Goal: Information Seeking & Learning: Compare options

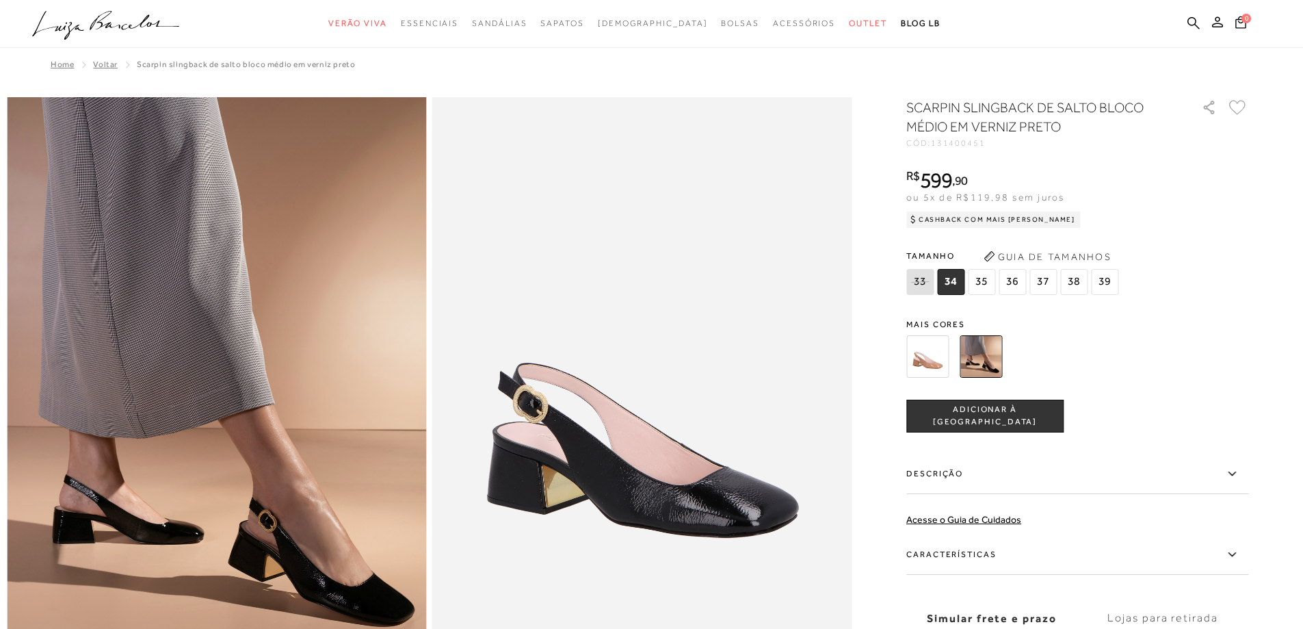
click at [940, 344] on img at bounding box center [927, 356] width 42 height 42
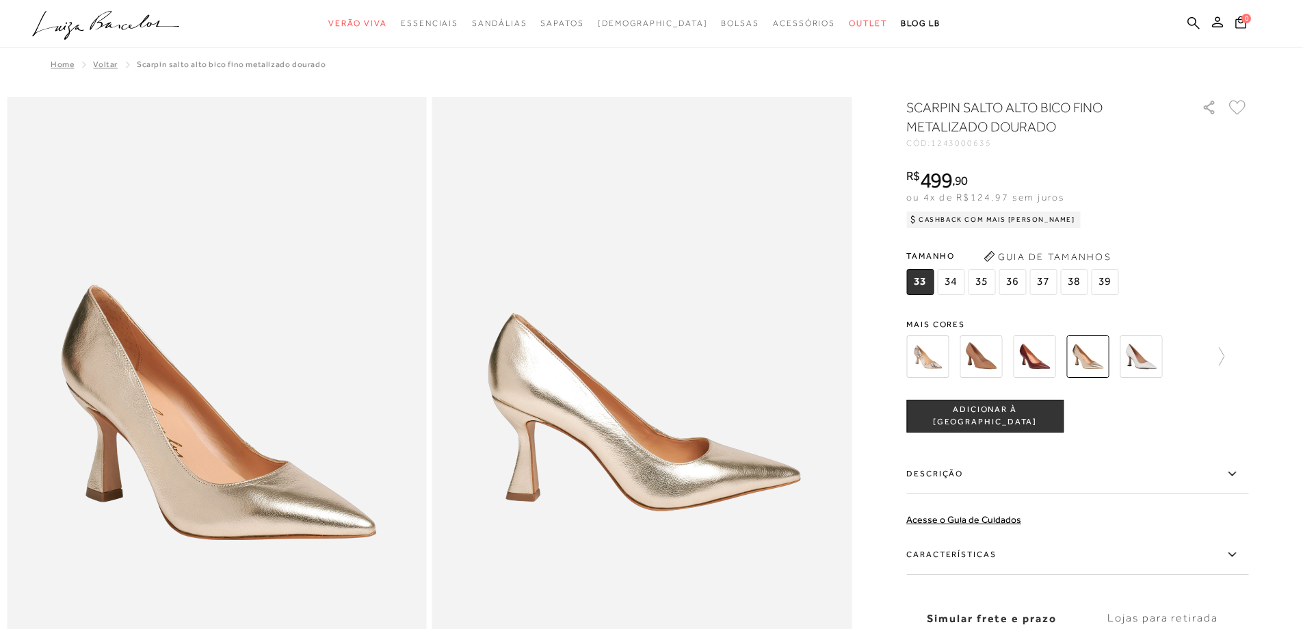
click at [985, 354] on img at bounding box center [981, 356] width 42 height 42
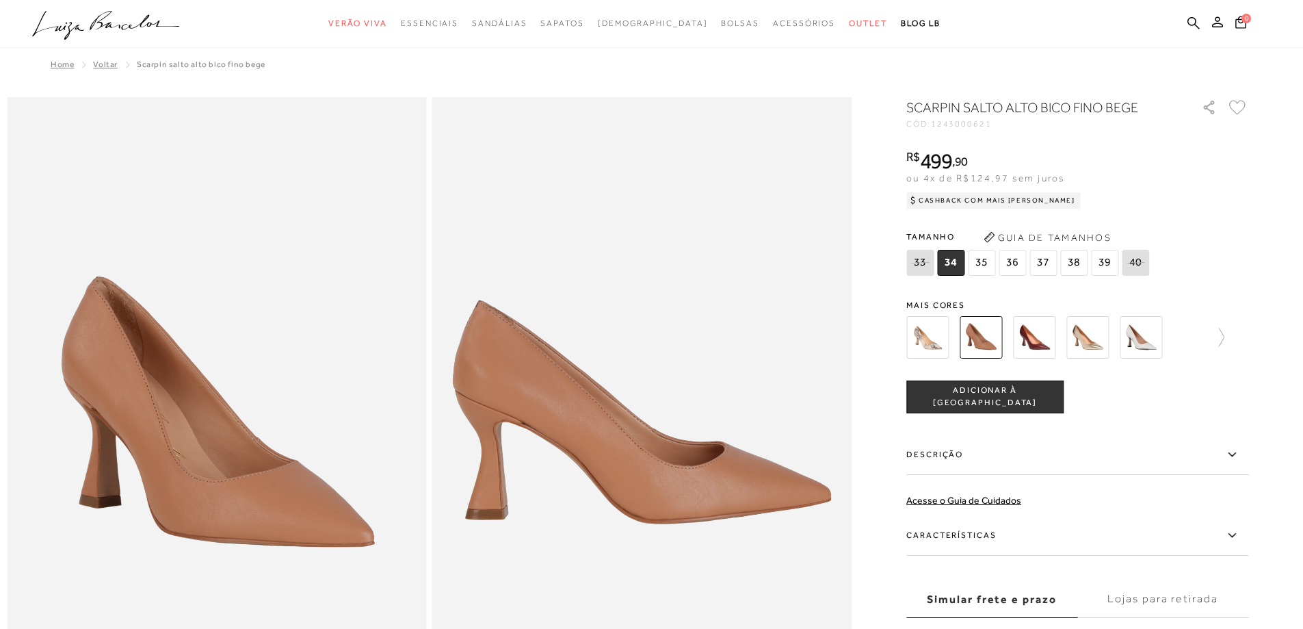
click at [1037, 335] on img at bounding box center [1034, 337] width 42 height 42
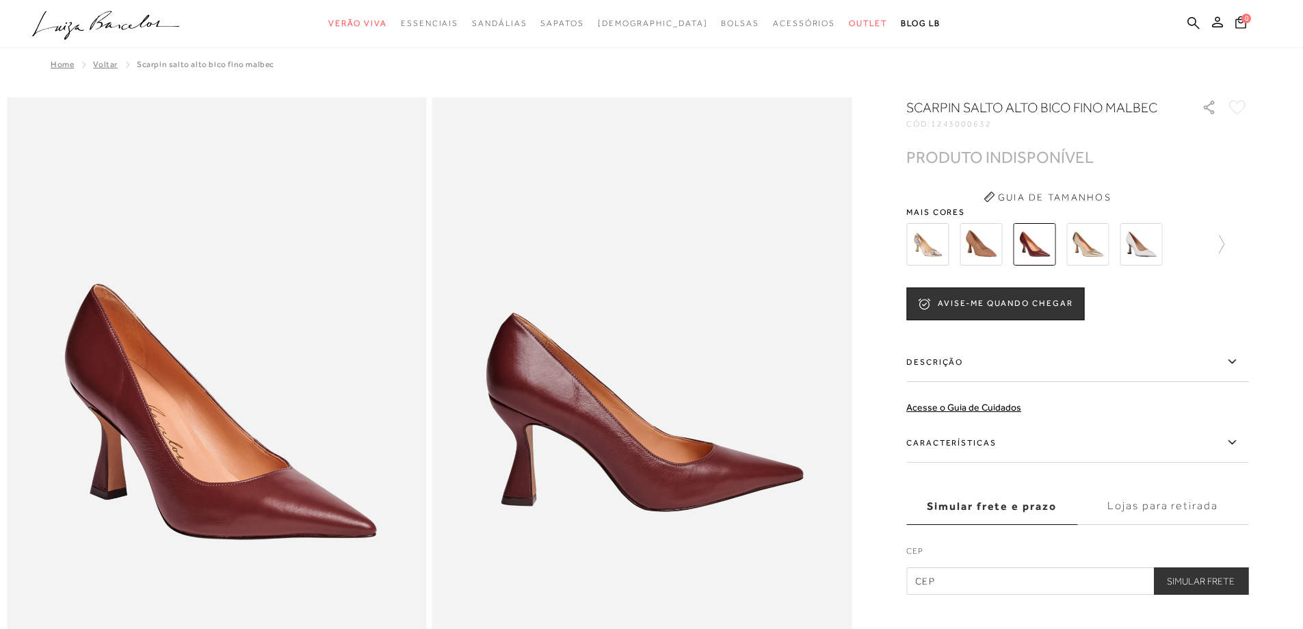
click at [991, 244] on img at bounding box center [981, 244] width 42 height 42
